Goal: Task Accomplishment & Management: Use online tool/utility

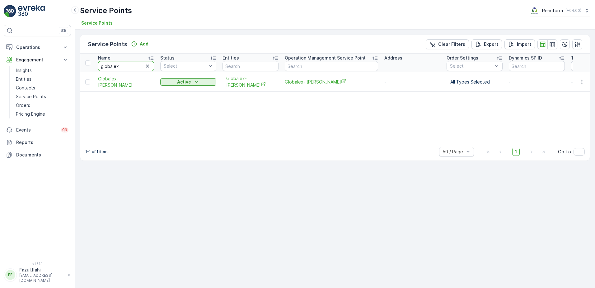
click at [125, 64] on input "globalex" at bounding box center [126, 66] width 56 height 10
type input "Dubai London"
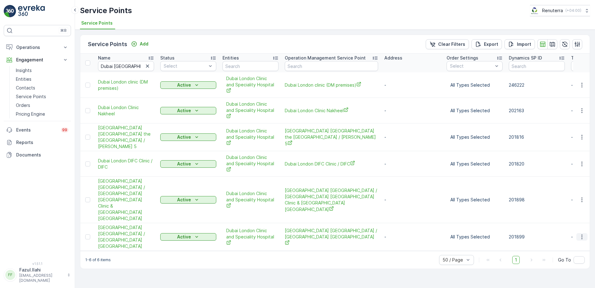
click at [582, 234] on icon "button" at bounding box center [582, 237] width 6 height 6
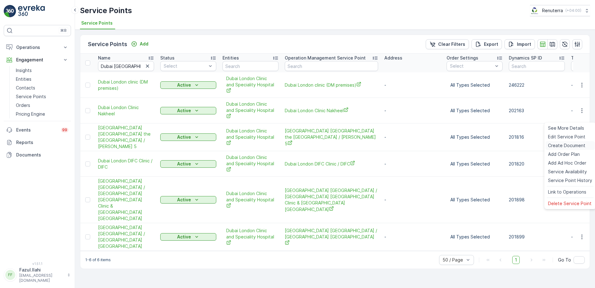
click at [560, 144] on span "Create Document" at bounding box center [566, 145] width 37 height 6
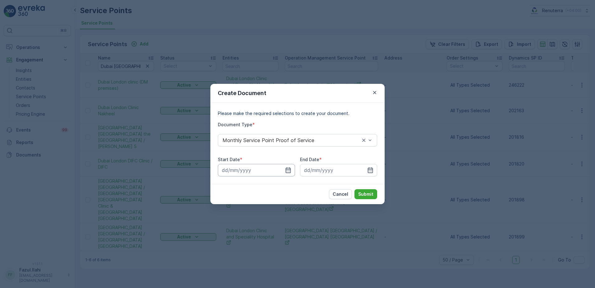
click at [292, 168] on input at bounding box center [256, 170] width 77 height 12
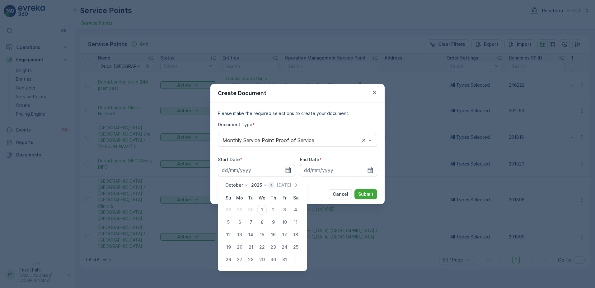
click at [273, 187] on icon "button" at bounding box center [271, 185] width 6 height 6
click at [235, 207] on div "1" at bounding box center [240, 210] width 10 height 10
type input "01.09.2025"
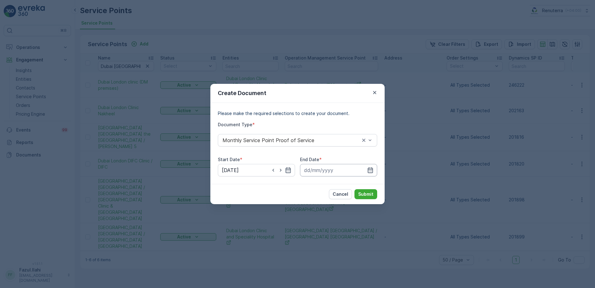
click at [372, 173] on input at bounding box center [338, 170] width 77 height 12
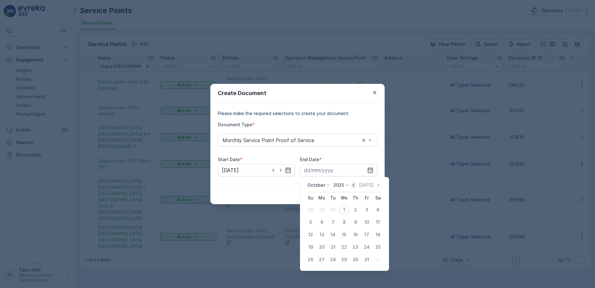
click at [355, 185] on icon "button" at bounding box center [354, 184] width 2 height 3
click at [335, 261] on div "30" at bounding box center [333, 259] width 10 height 10
type input "30.09.2025"
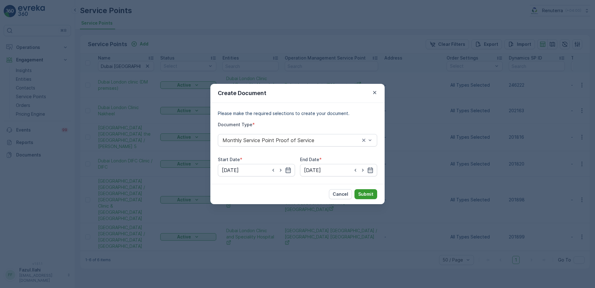
click at [367, 196] on p "Submit" at bounding box center [365, 194] width 15 height 6
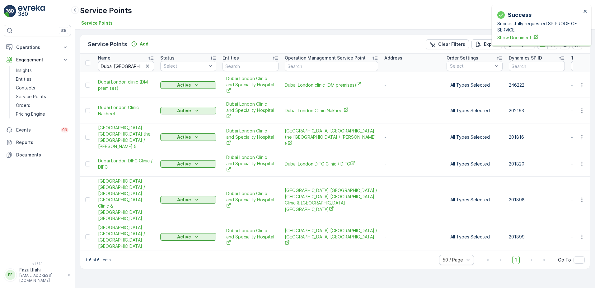
click at [521, 32] on p "Successfully requested SP PROOF OF SERVICE" at bounding box center [540, 27] width 84 height 12
click at [522, 35] on span "Show Documents" at bounding box center [540, 37] width 84 height 7
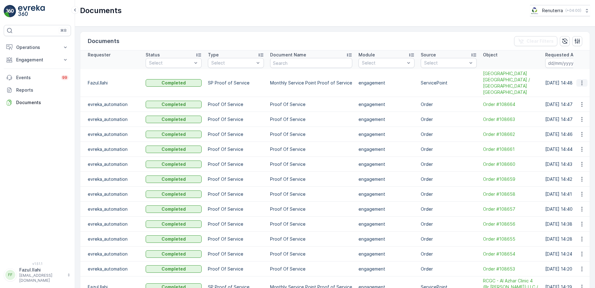
click at [583, 80] on icon "button" at bounding box center [582, 83] width 6 height 6
click at [579, 91] on span "See Details" at bounding box center [581, 89] width 24 height 6
